Goal: Find specific page/section: Find specific page/section

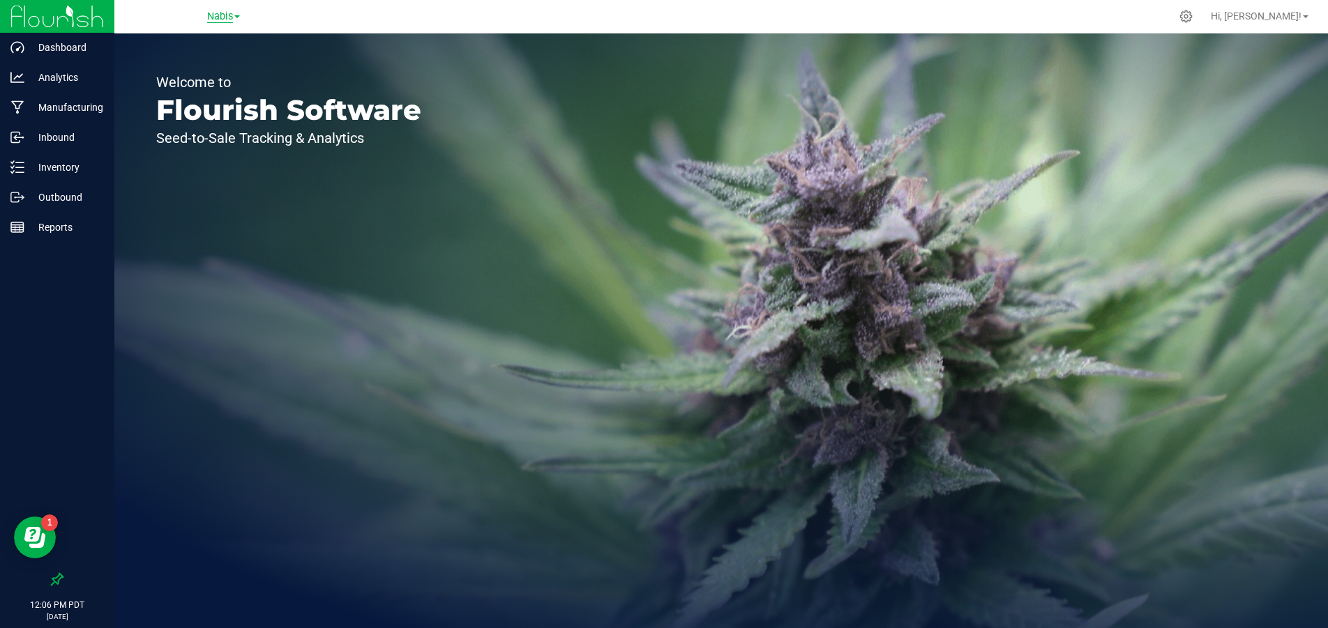
click at [227, 13] on span "Nabis" at bounding box center [220, 16] width 26 height 13
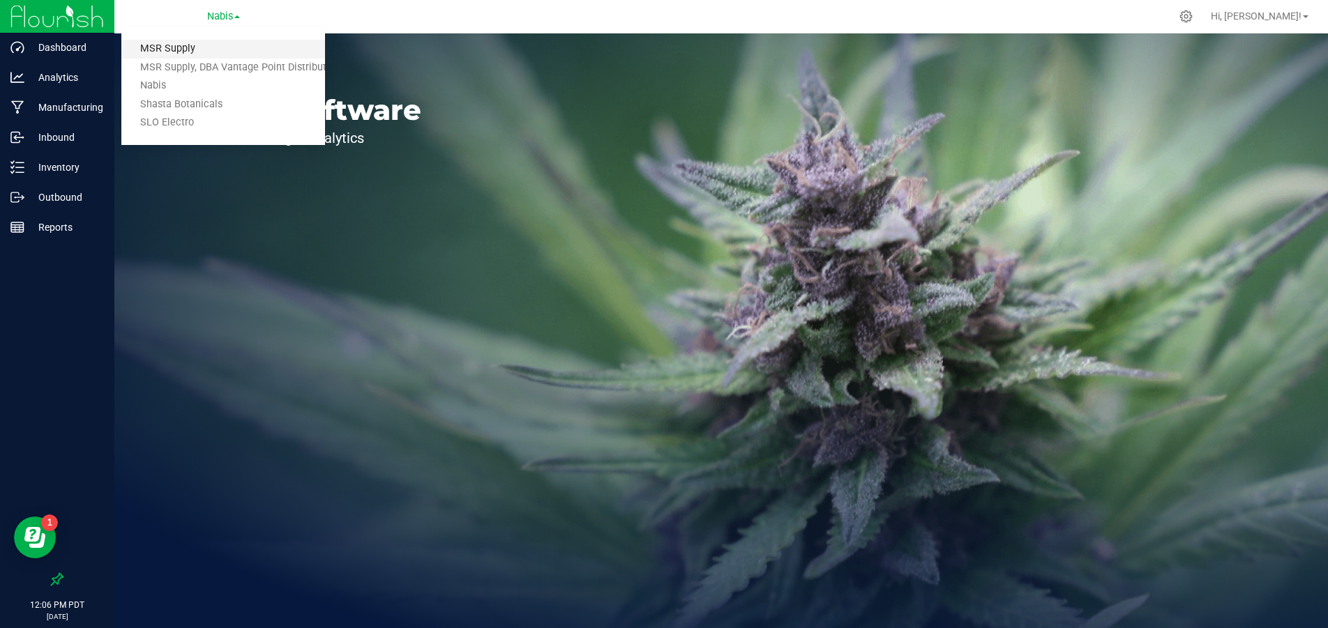
click at [210, 45] on link "MSR Supply" at bounding box center [223, 49] width 204 height 19
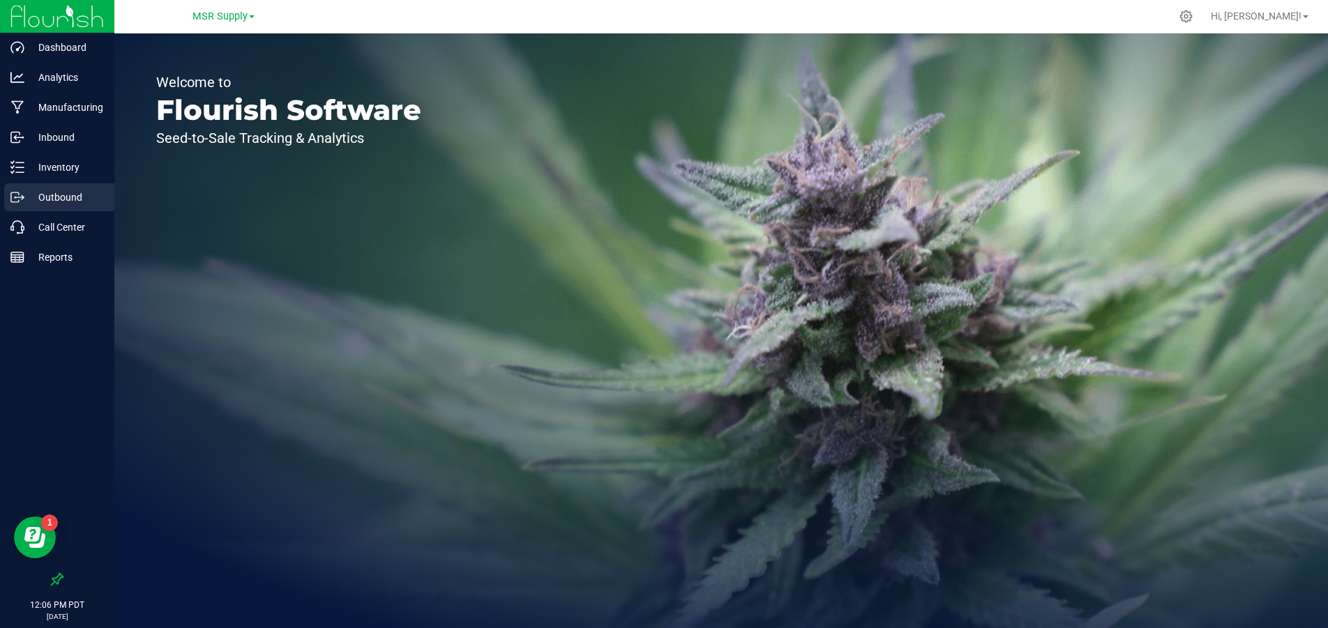
click at [82, 192] on p "Outbound" at bounding box center [66, 197] width 84 height 17
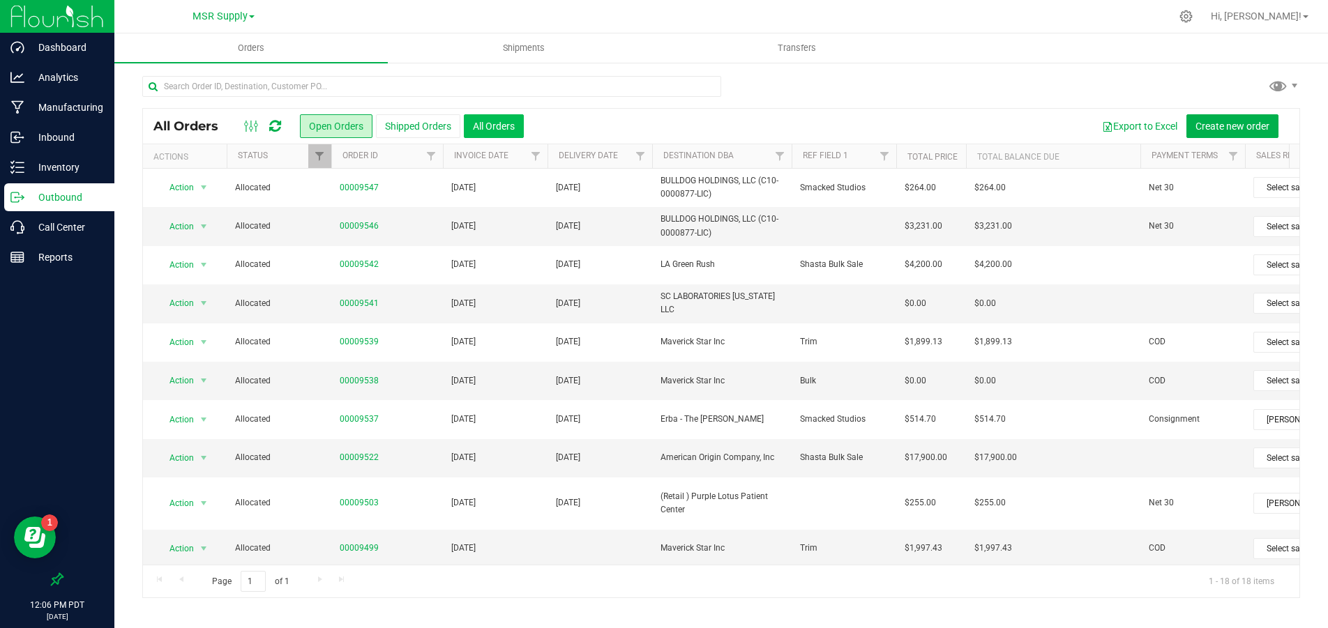
click at [496, 114] on button "All Orders" at bounding box center [494, 126] width 60 height 24
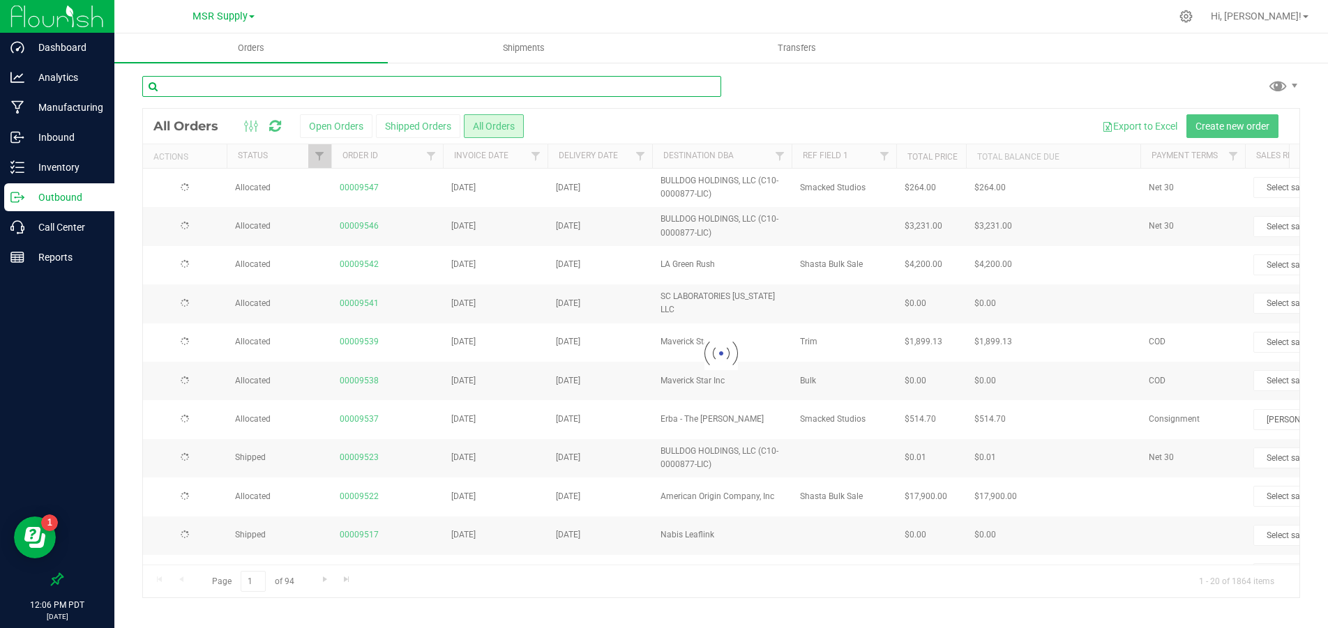
click at [394, 91] on input "text" at bounding box center [431, 86] width 579 height 21
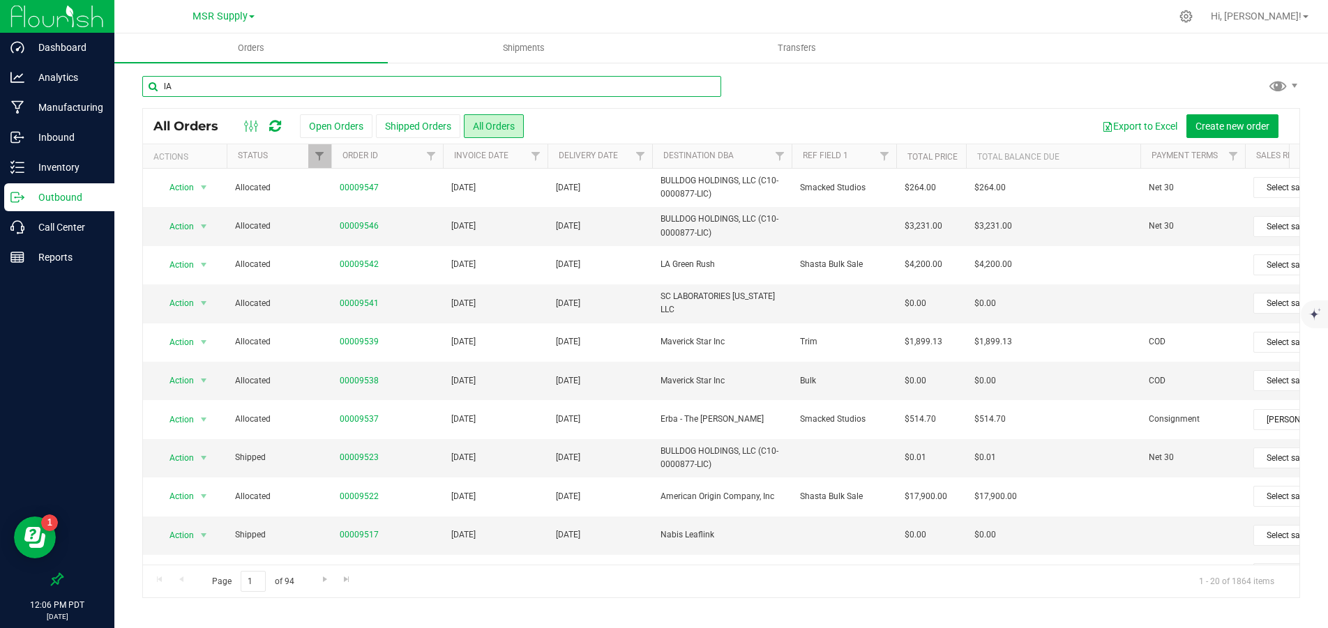
type input "l"
type input "LA Green"
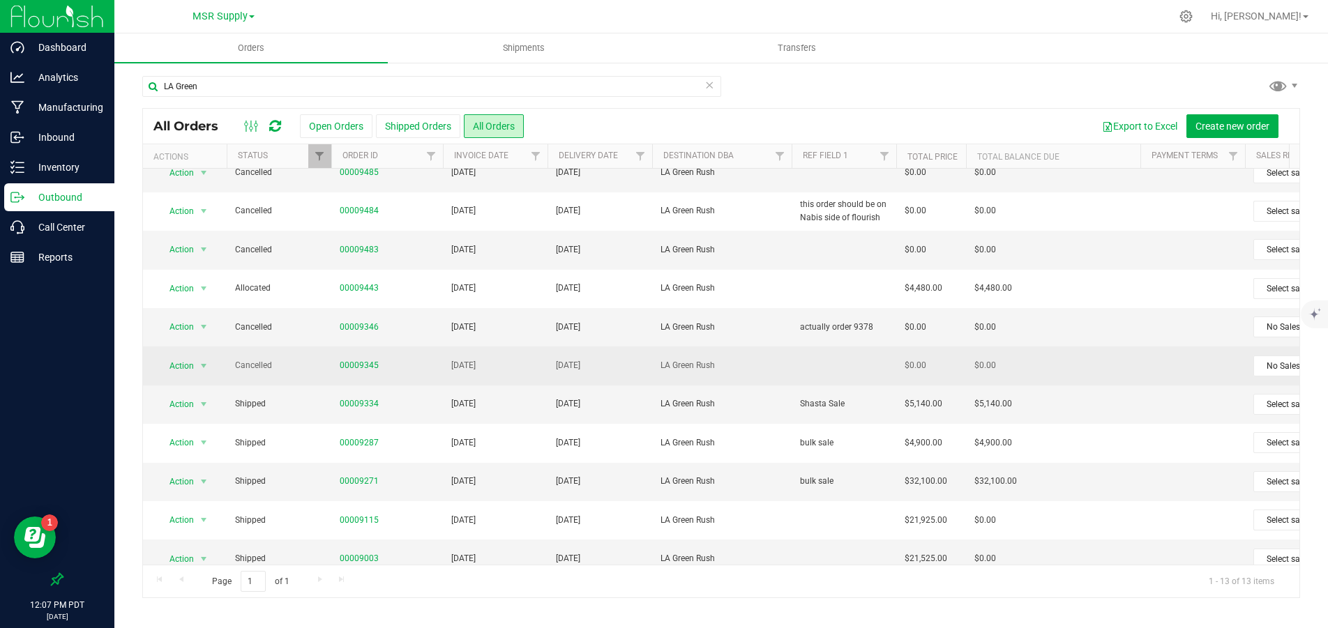
scroll to position [70, 0]
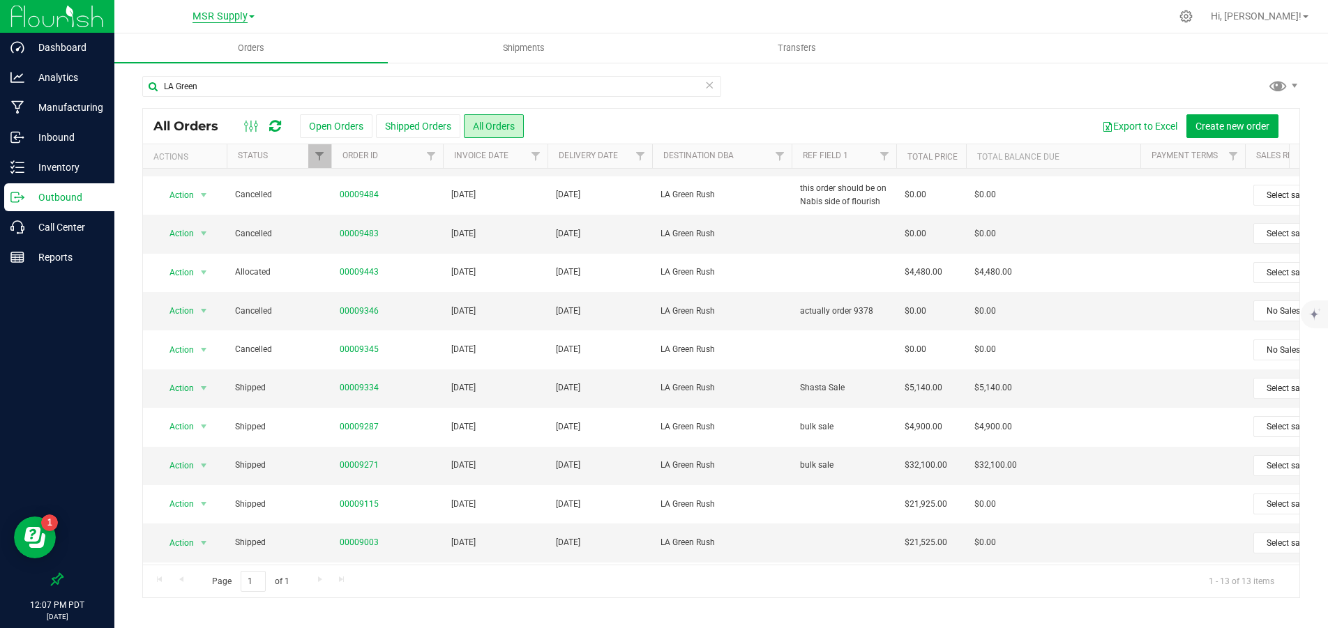
click at [204, 17] on span "MSR Supply" at bounding box center [219, 16] width 55 height 13
click at [184, 87] on link "Nabis" at bounding box center [223, 86] width 204 height 19
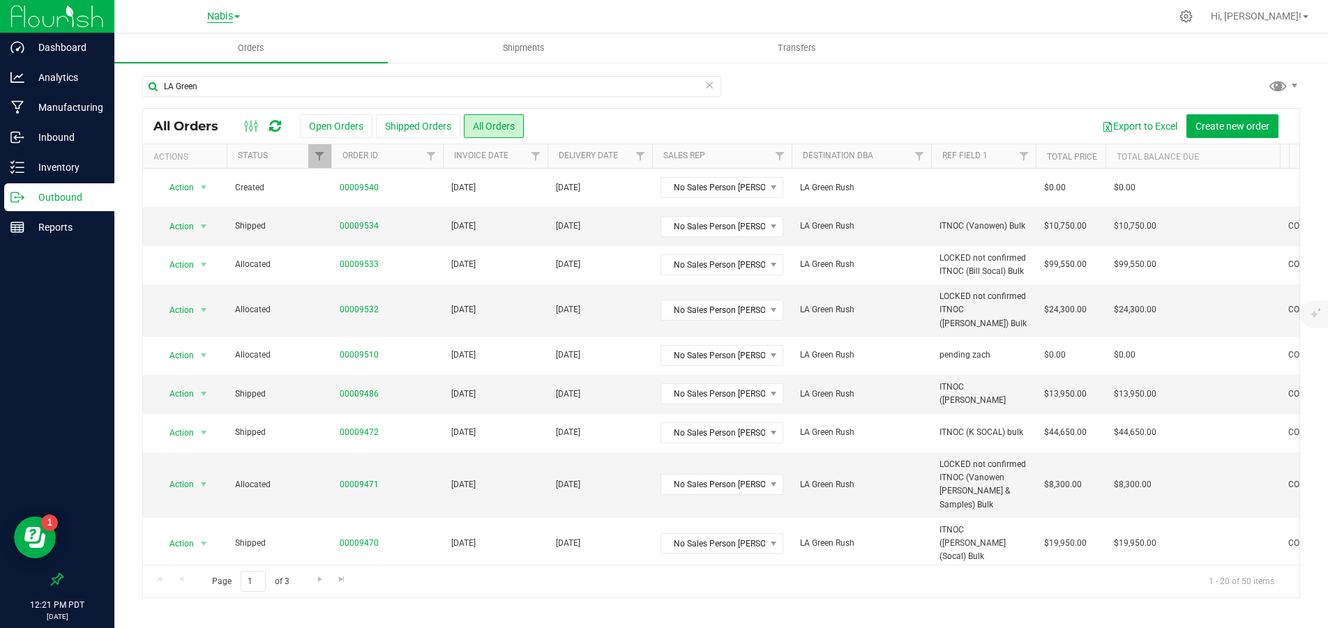
click at [213, 16] on span "Nabis" at bounding box center [220, 16] width 26 height 13
click at [192, 48] on link "MSR Supply" at bounding box center [223, 49] width 204 height 19
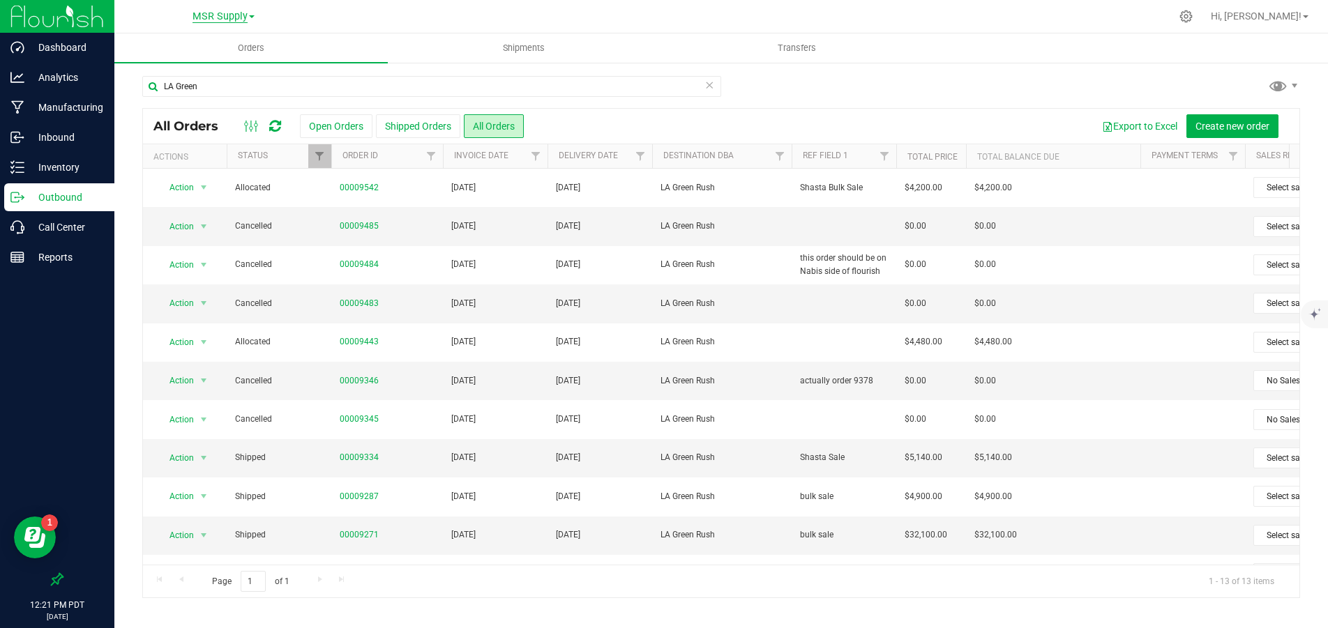
click at [241, 21] on span "MSR Supply" at bounding box center [219, 16] width 55 height 13
click at [202, 85] on link "Nabis" at bounding box center [223, 86] width 204 height 19
